Goal: Information Seeking & Learning: Learn about a topic

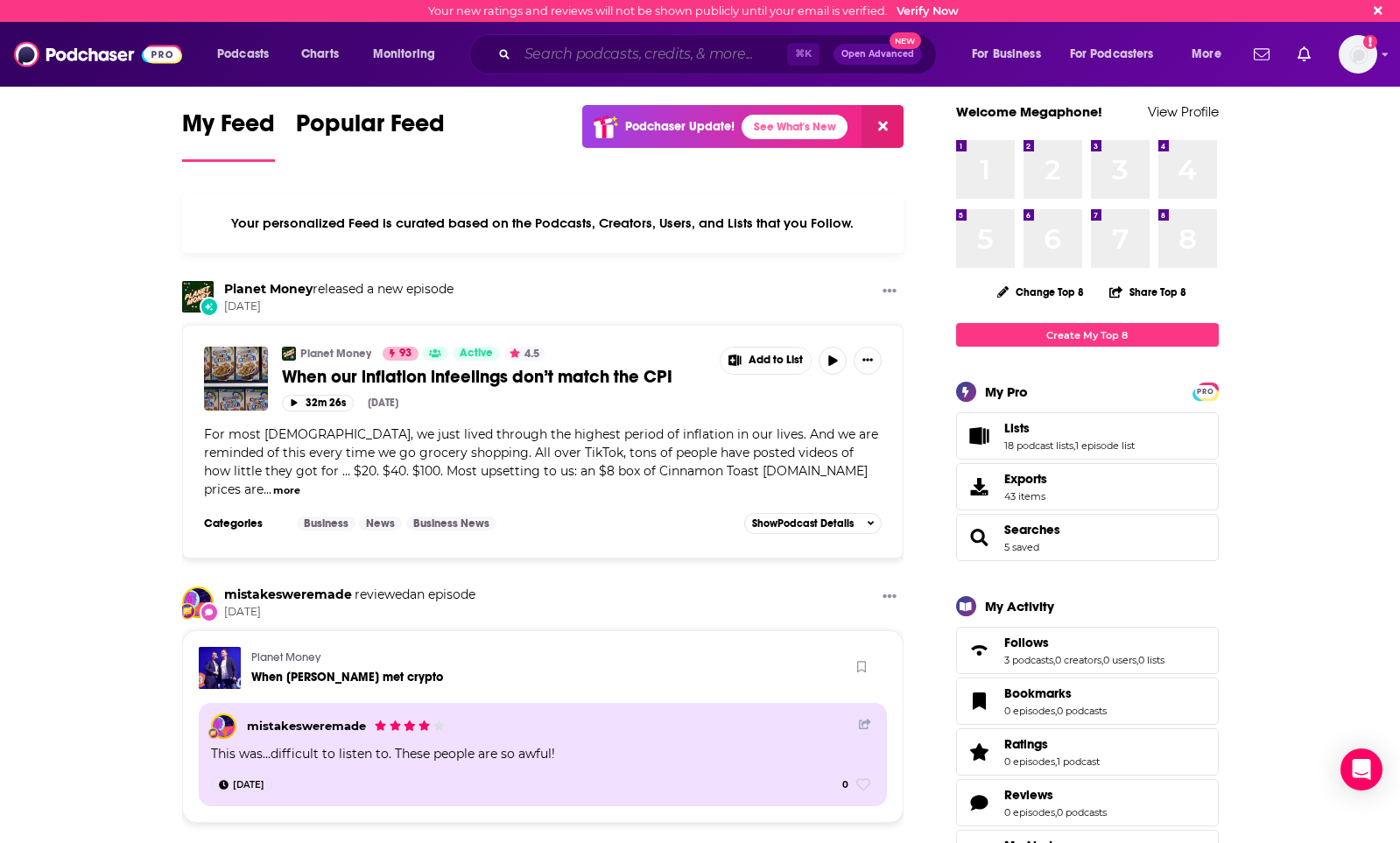
click at [632, 60] on input "Search podcasts, credits, & more..." at bounding box center [653, 54] width 270 height 28
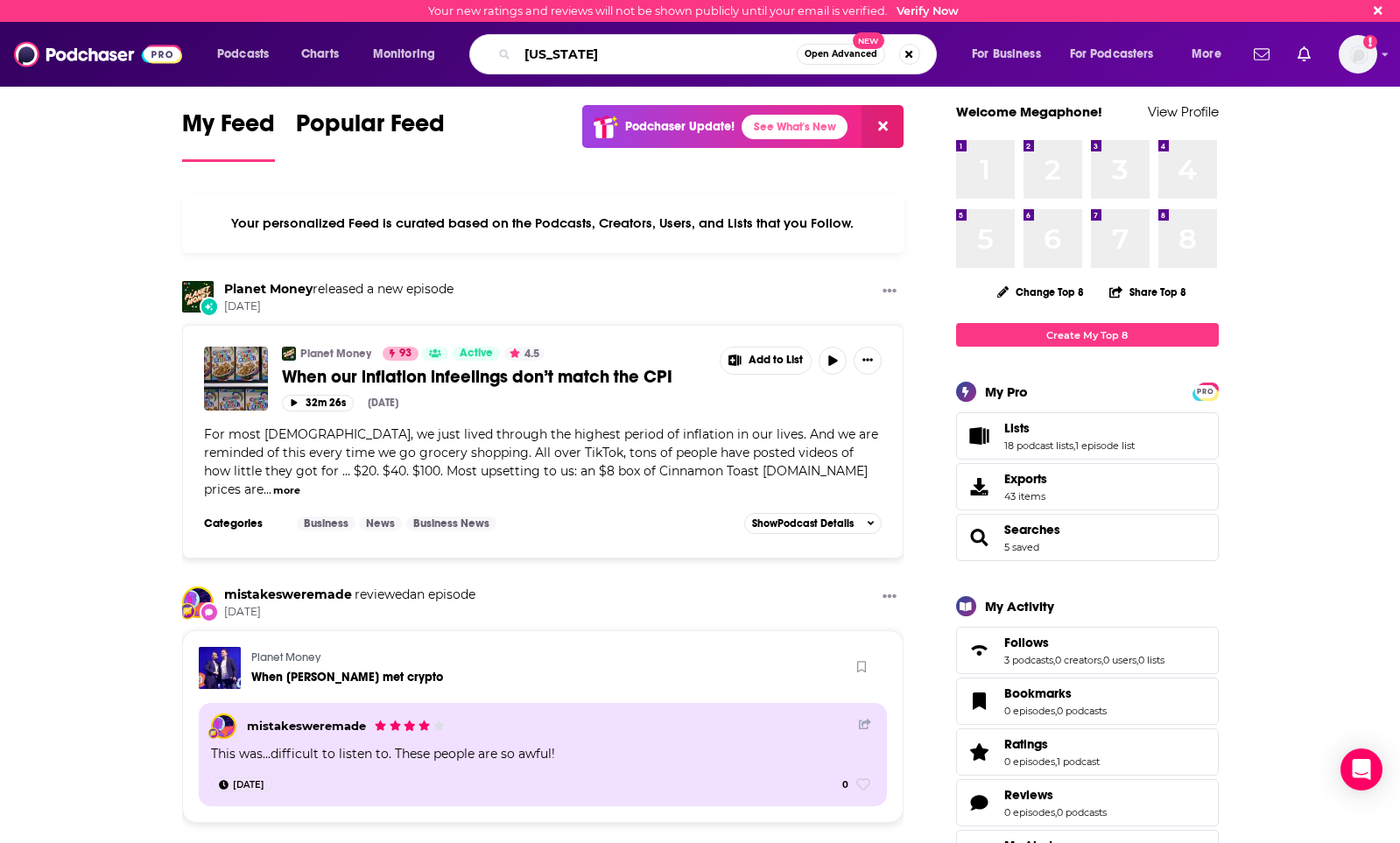
type input "[US_STATE]"
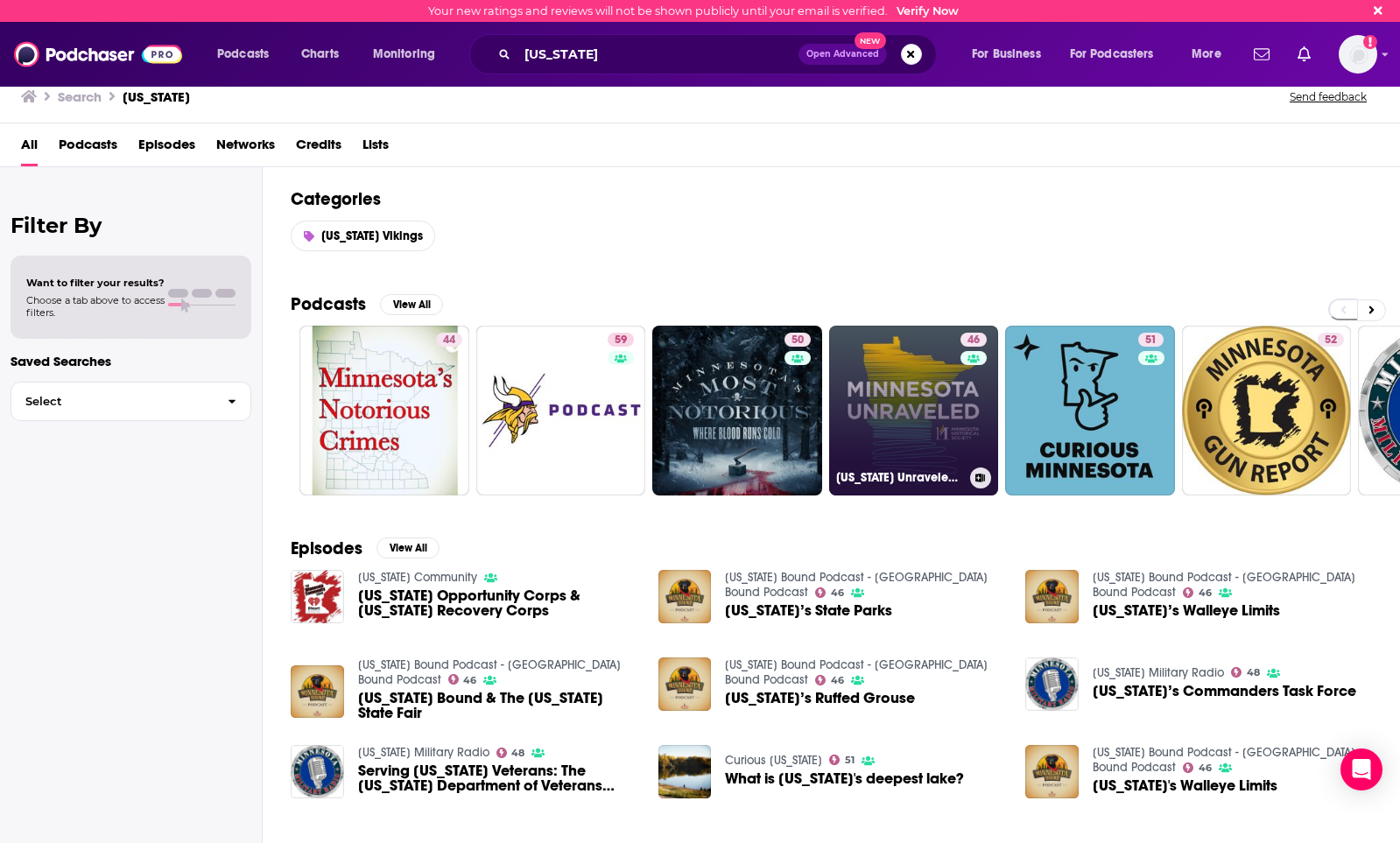
click at [894, 414] on link "46 [US_STATE] Unraveled: Pulling on the Threads of [US_STATE] History" at bounding box center [914, 410] width 169 height 169
